Goal: Task Accomplishment & Management: Use online tool/utility

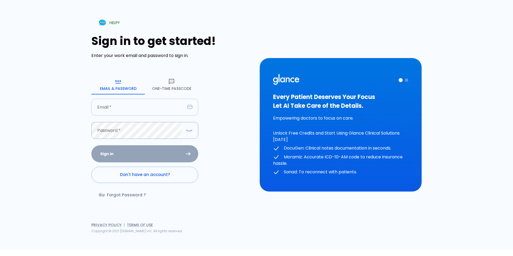
drag, startPoint x: 0, startPoint y: 0, endPoint x: 143, endPoint y: 109, distance: 180.0
click at [143, 109] on input "text" at bounding box center [138, 107] width 94 height 17
type input "Dr.jahhaaf@groa.care"
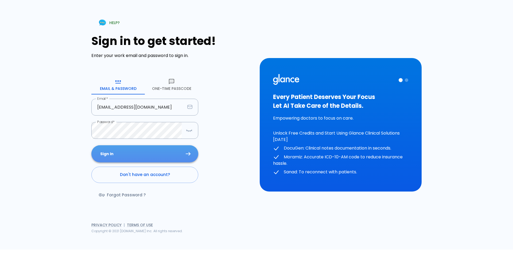
click at [162, 156] on button "Sign In" at bounding box center [144, 153] width 107 height 17
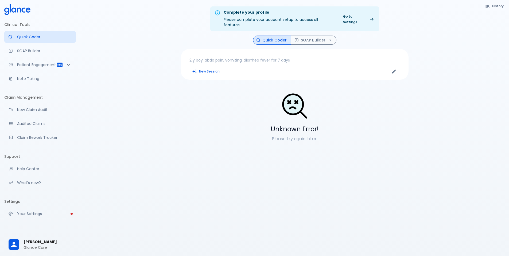
scroll to position [19, 0]
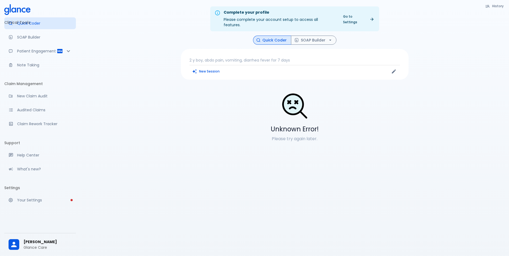
click at [35, 240] on span "[PERSON_NAME]" at bounding box center [47, 242] width 48 height 6
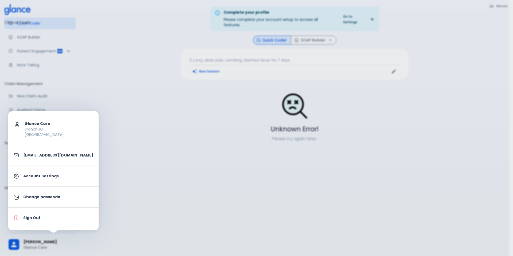
click at [114, 162] on div at bounding box center [256, 128] width 513 height 256
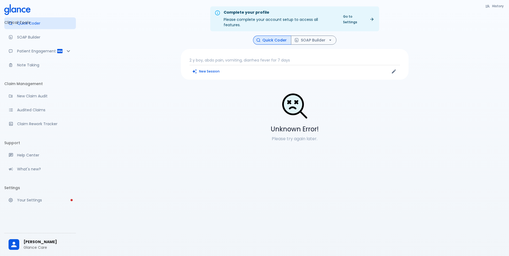
click at [362, 13] on link "Go to Settings" at bounding box center [358, 19] width 37 height 13
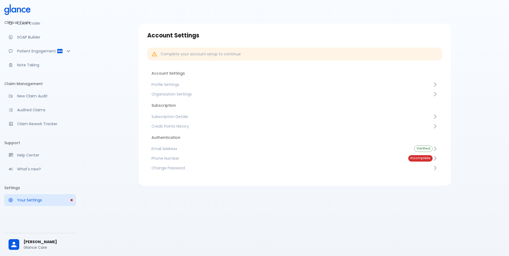
click at [190, 116] on span "Subscription Details" at bounding box center [291, 116] width 281 height 5
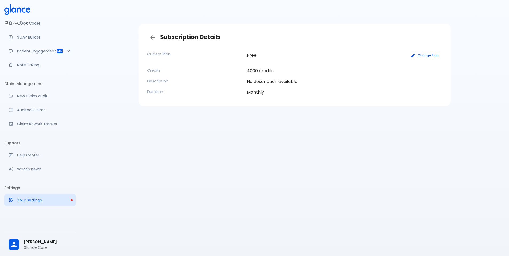
click at [433, 54] on button "Change Plan" at bounding box center [425, 55] width 34 height 8
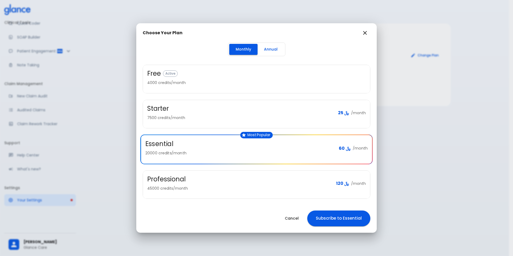
click at [289, 219] on button "Cancel" at bounding box center [291, 218] width 27 height 11
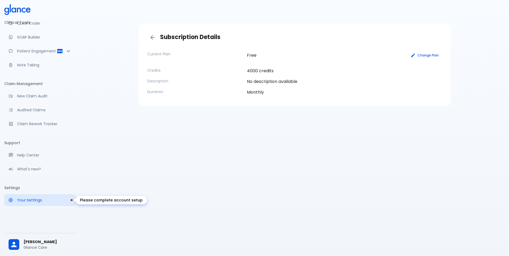
click at [41, 204] on link "Your Settings" at bounding box center [40, 200] width 72 height 12
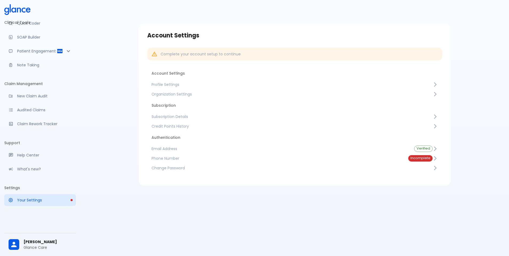
click at [201, 125] on span "Credit Points History" at bounding box center [291, 125] width 281 height 5
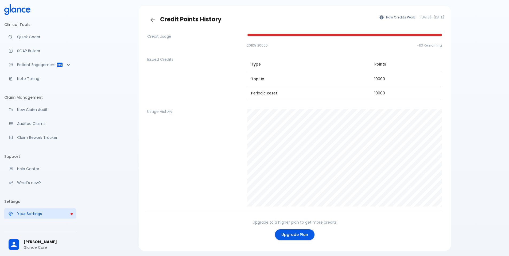
scroll to position [36, 0]
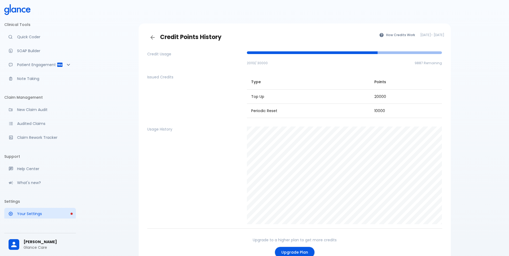
click at [264, 63] on span "20113 / 30000" at bounding box center [257, 63] width 21 height 5
click at [264, 62] on span "20113 / 30000" at bounding box center [257, 63] width 21 height 5
click at [16, 33] on link "Quick Coder" at bounding box center [40, 37] width 72 height 12
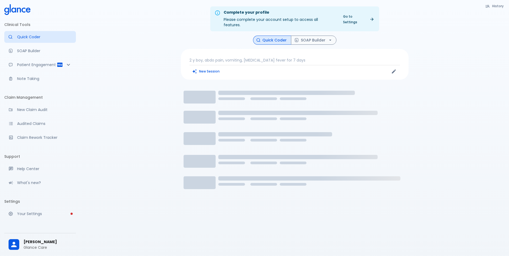
click at [253, 57] on p "2 y boy, abdo pain, vomiting, diarrhea fever for 7 days" at bounding box center [294, 59] width 210 height 5
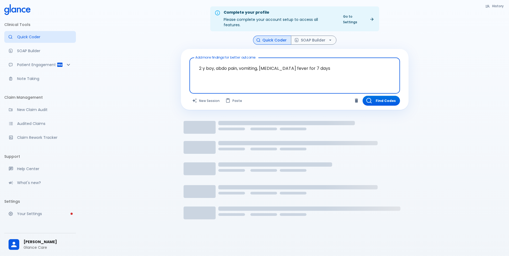
click at [261, 65] on textarea "2 y boy, abdo pain, vomiting, diarrhea fever for 7 days" at bounding box center [294, 71] width 203 height 23
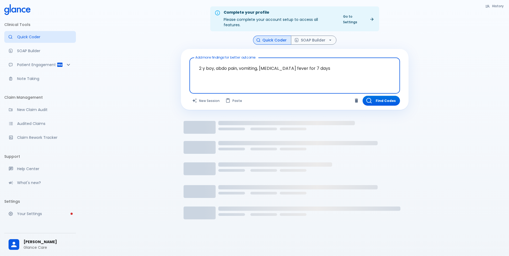
click at [261, 65] on textarea "2 y boy, abdo pain, vomiting, diarrhea fever for 7 days" at bounding box center [294, 71] width 203 height 23
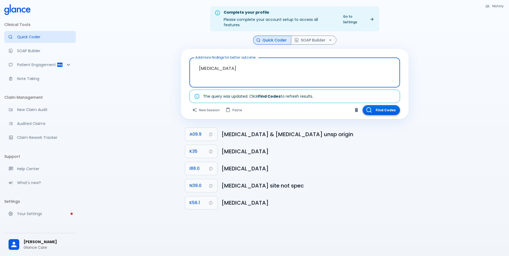
type textarea "[MEDICAL_DATA]"
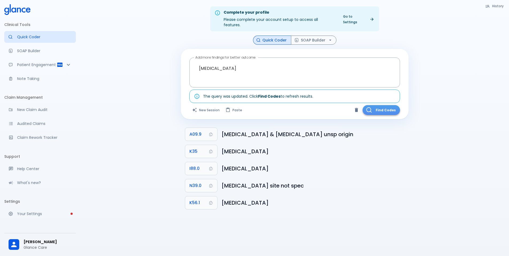
click at [393, 105] on button "Find Codes" at bounding box center [380, 110] width 37 height 10
